Goal: Information Seeking & Learning: Learn about a topic

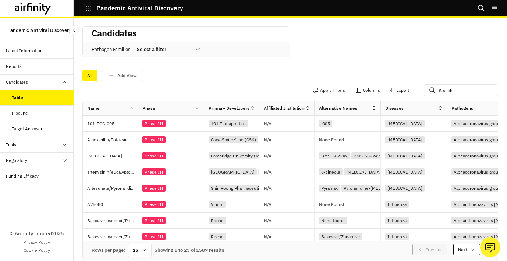
click at [180, 46] on div at bounding box center [164, 49] width 54 height 9
click at [89, 6] on icon "button" at bounding box center [88, 8] width 7 height 7
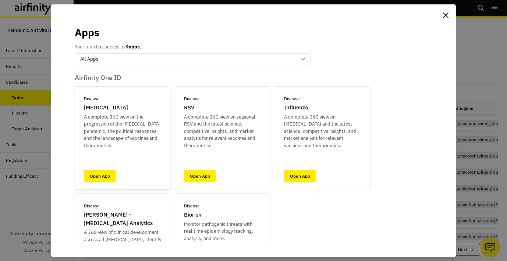
click at [103, 174] on link "Open App" at bounding box center [100, 176] width 32 height 11
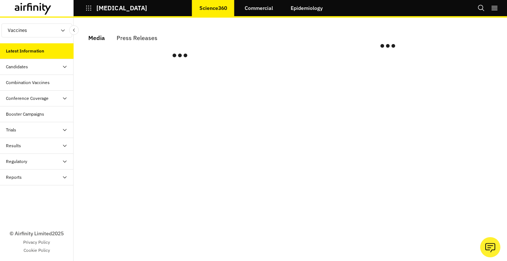
click at [48, 35] on button "Vaccines" at bounding box center [36, 31] width 71 height 14
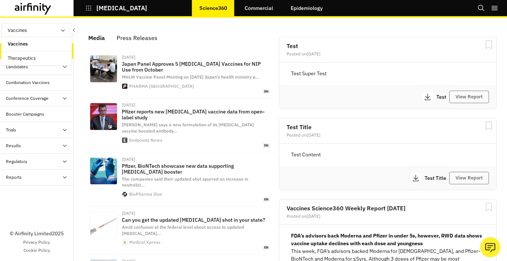
scroll to position [527, 221]
click at [40, 60] on p "Therapeutics" at bounding box center [22, 58] width 40 height 14
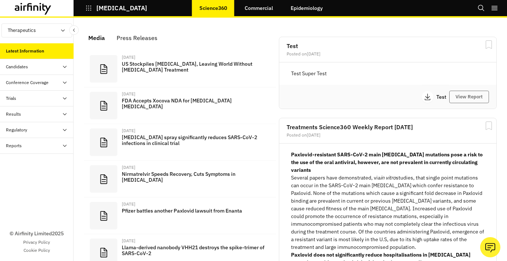
scroll to position [513, 221]
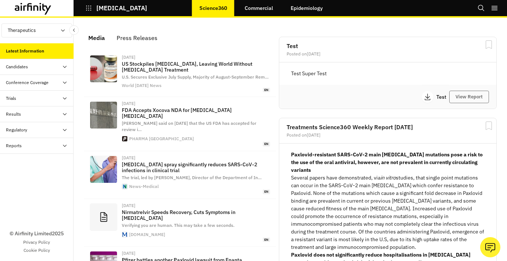
click at [42, 65] on div "Candidates" at bounding box center [40, 67] width 68 height 7
click at [36, 79] on div "Dashboard" at bounding box center [37, 83] width 74 height 16
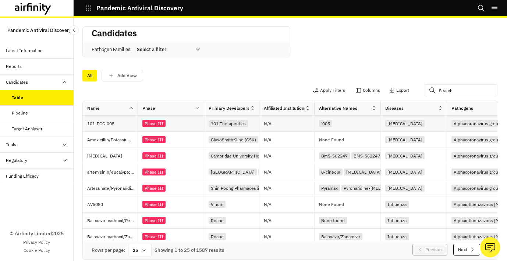
click at [195, 122] on div "Phase III" at bounding box center [172, 124] width 61 height 10
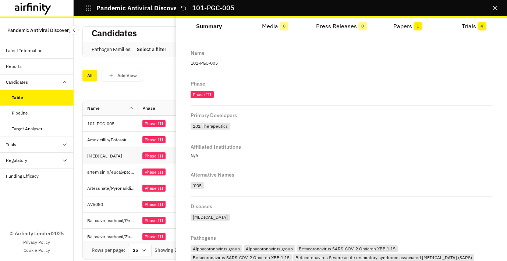
click at [149, 158] on div "Phase III" at bounding box center [153, 156] width 23 height 7
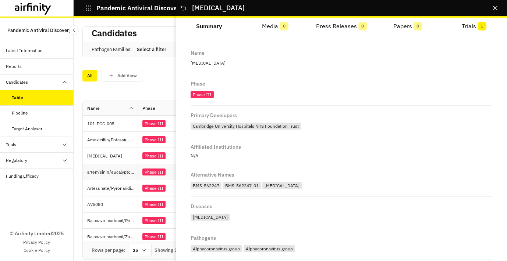
click at [154, 179] on div "Phase III" at bounding box center [171, 172] width 66 height 16
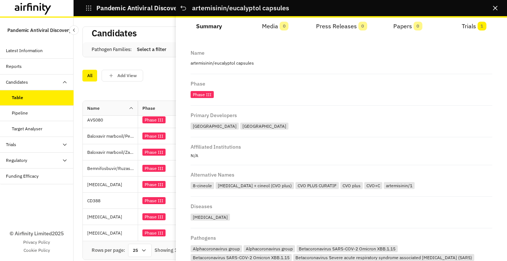
scroll to position [119, 0]
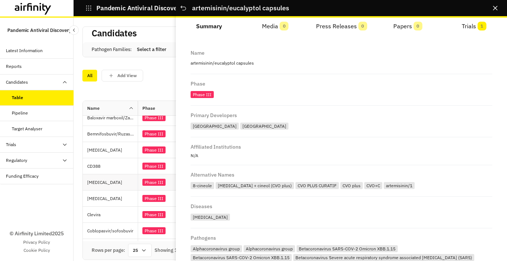
click at [156, 176] on div "Phase III" at bounding box center [171, 183] width 66 height 16
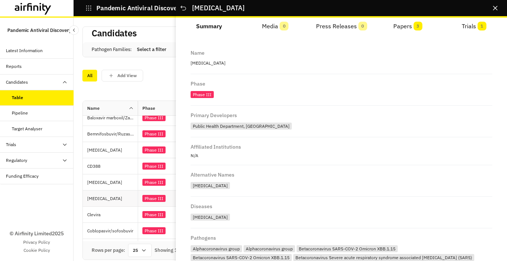
click at [151, 199] on div "Phase III" at bounding box center [153, 198] width 23 height 7
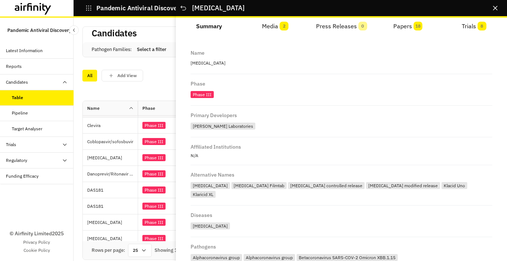
scroll to position [210, 0]
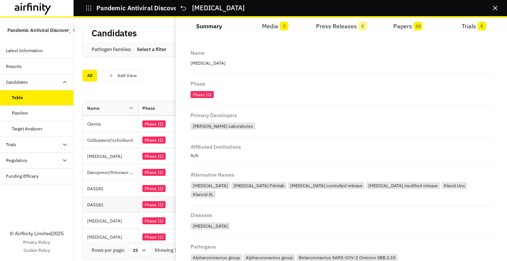
click at [147, 206] on div "Phase III" at bounding box center [153, 204] width 23 height 7
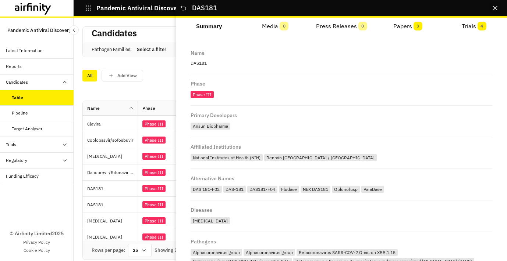
click at [493, 7] on icon "Close" at bounding box center [495, 8] width 4 height 4
